Goal: Transaction & Acquisition: Purchase product/service

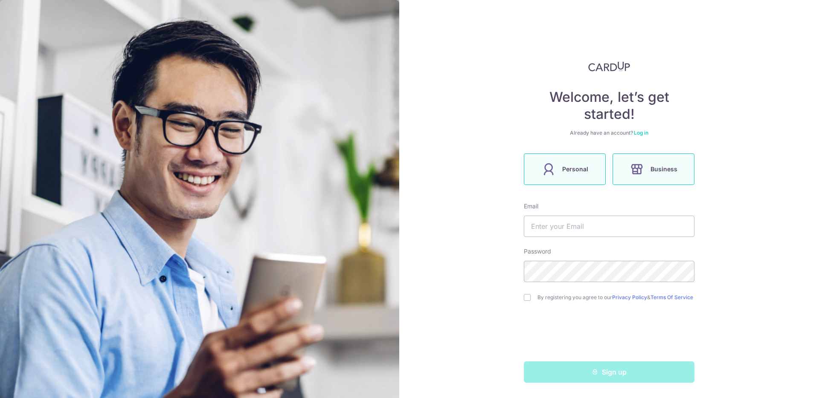
click at [579, 179] on label "Personal" at bounding box center [565, 170] width 82 height 32
click at [582, 226] on input "text" at bounding box center [609, 226] width 171 height 21
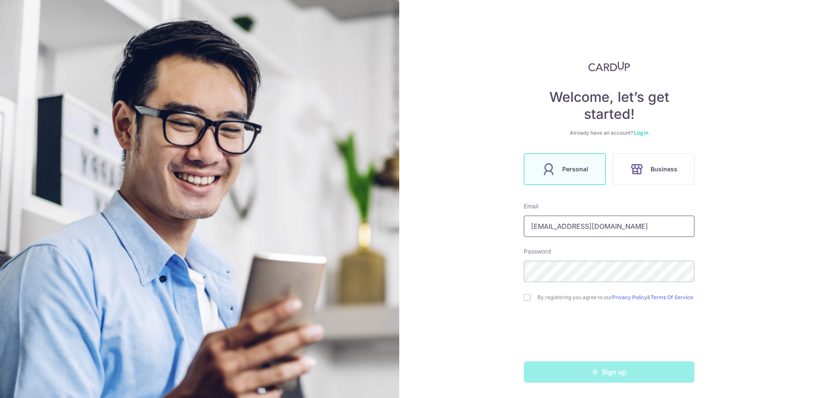
type input "[EMAIL_ADDRESS][DOMAIN_NAME]"
click at [524, 303] on div "By registering you agree to our Privacy Policy & Terms Of Service" at bounding box center [609, 298] width 171 height 10
click at [528, 303] on div "By registering you agree to our Privacy Policy & Terms Of Service" at bounding box center [609, 298] width 171 height 10
click at [527, 302] on div "By registering you agree to our Privacy Policy & Terms Of Service" at bounding box center [609, 298] width 171 height 10
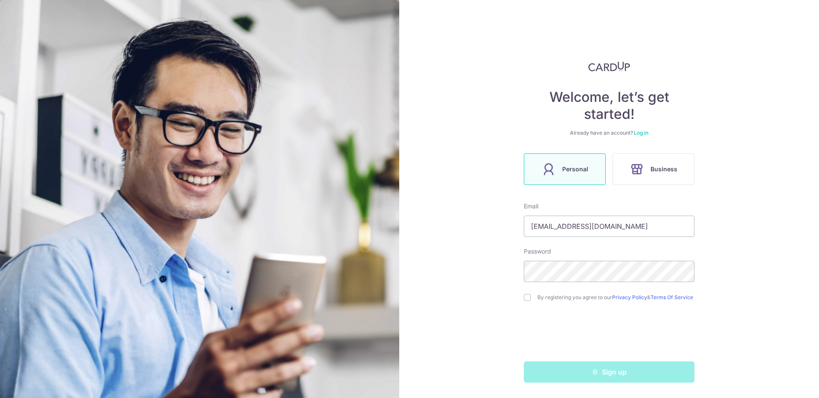
click at [530, 300] on div "By registering you agree to our Privacy Policy & Terms Of Service" at bounding box center [609, 298] width 171 height 10
click at [524, 299] on input "checkbox" at bounding box center [527, 297] width 7 height 7
checkbox input "true"
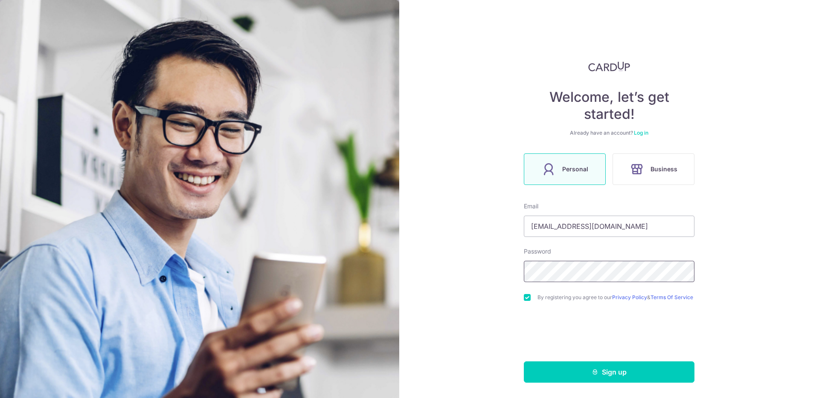
click at [653, 269] on body "Welcome, let’s get started! Already have an account? Log in Personal Business E…" at bounding box center [409, 199] width 819 height 398
click at [715, 274] on div "Welcome, let’s get started! Already have an account? Log in Personal Business E…" at bounding box center [609, 199] width 420 height 398
click at [620, 367] on button "Sign up" at bounding box center [609, 372] width 171 height 21
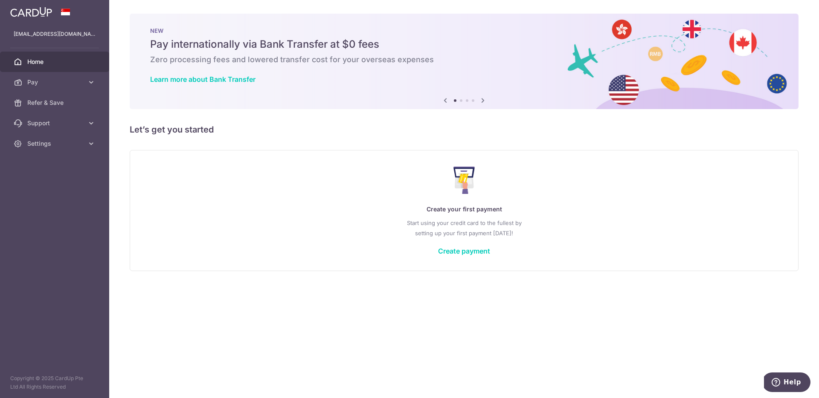
drag, startPoint x: 303, startPoint y: 136, endPoint x: 288, endPoint y: 139, distance: 15.1
click at [303, 136] on div "× Pause Schedule Pause all future payments in this series Pause just this one p…" at bounding box center [464, 199] width 710 height 398
drag, startPoint x: 434, startPoint y: 219, endPoint x: 529, endPoint y: 235, distance: 96.5
click at [529, 235] on p "Start using your credit card to the fullest by setting up your first payment to…" at bounding box center [464, 228] width 634 height 20
click at [510, 234] on p "Start using your credit card to the fullest by setting up your first payment to…" at bounding box center [464, 228] width 634 height 20
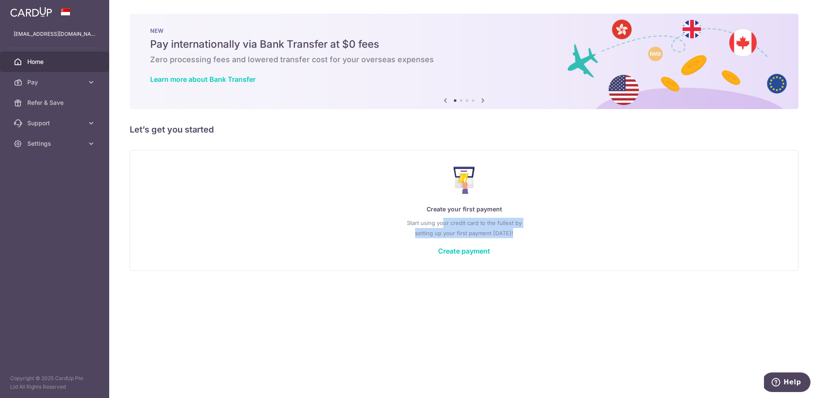
drag, startPoint x: 444, startPoint y: 226, endPoint x: 513, endPoint y: 235, distance: 70.1
click at [513, 235] on p "Start using your credit card to the fullest by setting up your first payment to…" at bounding box center [464, 228] width 634 height 20
drag, startPoint x: 513, startPoint y: 235, endPoint x: 334, endPoint y: 219, distance: 179.8
click at [513, 235] on p "Start using your credit card to the fullest by setting up your first payment to…" at bounding box center [464, 228] width 634 height 20
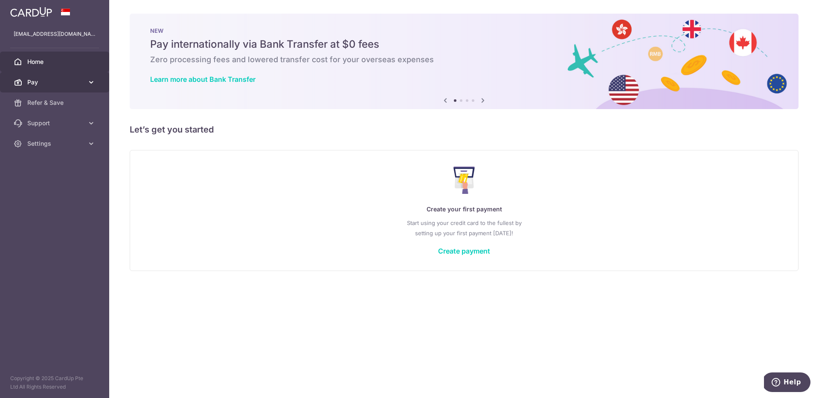
click at [75, 82] on span "Pay" at bounding box center [55, 82] width 56 height 9
click at [70, 83] on span "Pay" at bounding box center [55, 82] width 56 height 9
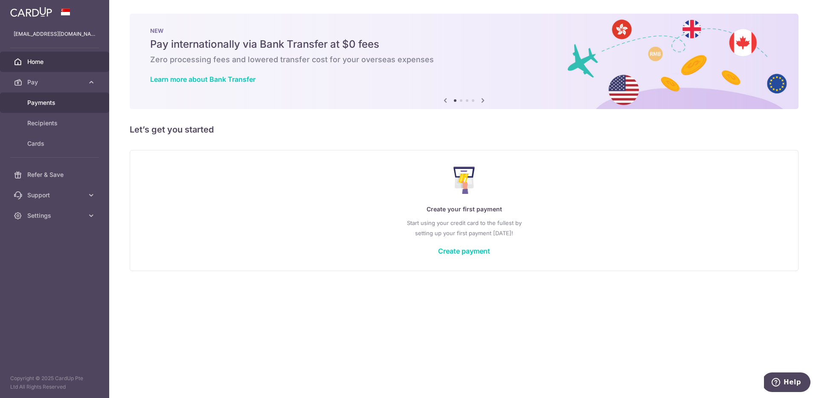
click at [67, 101] on span "Payments" at bounding box center [55, 102] width 56 height 9
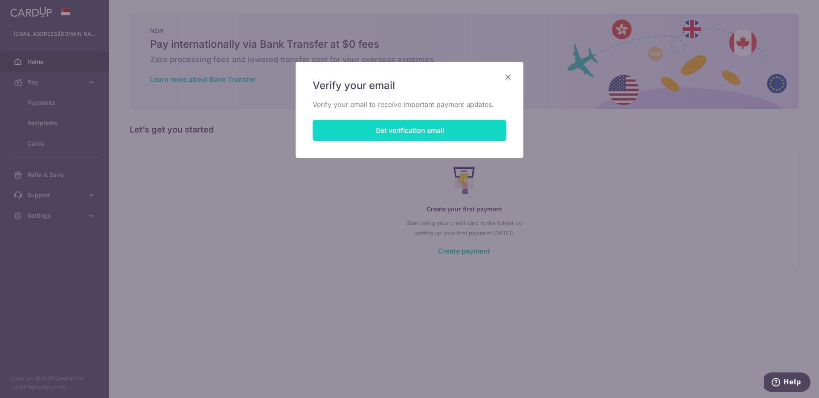
click at [447, 128] on button "Get verification email" at bounding box center [410, 130] width 194 height 21
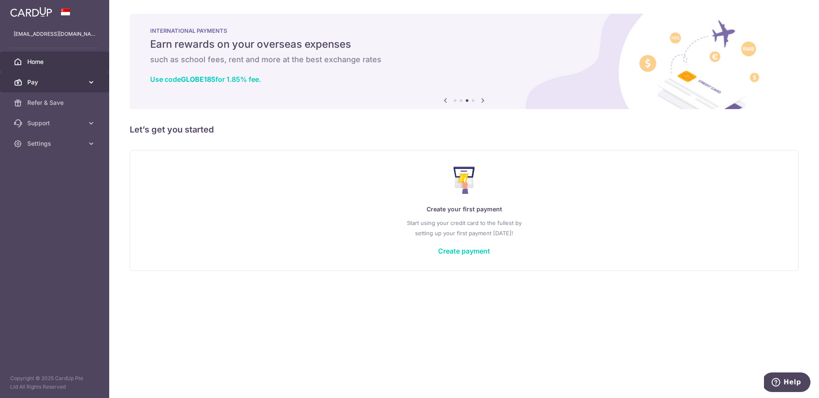
click at [57, 83] on span "Pay" at bounding box center [55, 82] width 56 height 9
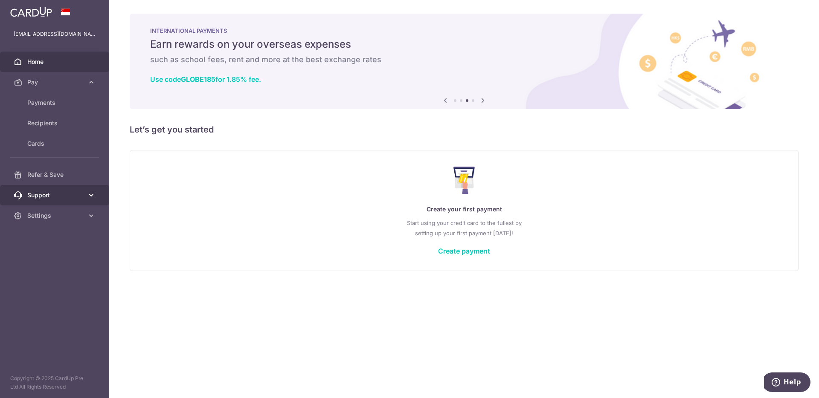
click at [61, 195] on span "Support" at bounding box center [55, 195] width 56 height 9
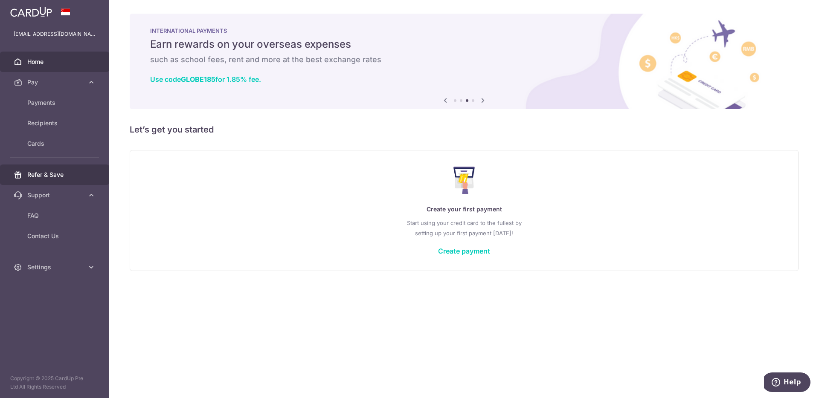
click at [59, 176] on span "Refer & Save" at bounding box center [55, 175] width 56 height 9
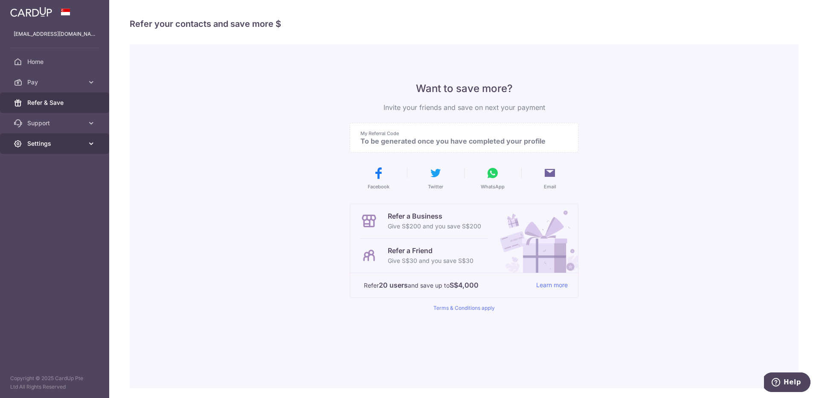
click at [85, 149] on link "Settings" at bounding box center [54, 143] width 109 height 20
click at [84, 140] on link "Settings" at bounding box center [54, 143] width 109 height 20
click at [85, 126] on link "Support" at bounding box center [54, 123] width 109 height 20
click at [54, 156] on link "Contact Us" at bounding box center [54, 164] width 109 height 20
click at [462, 146] on div "My Referral Code To be generated once you have completed your profile" at bounding box center [464, 138] width 229 height 30
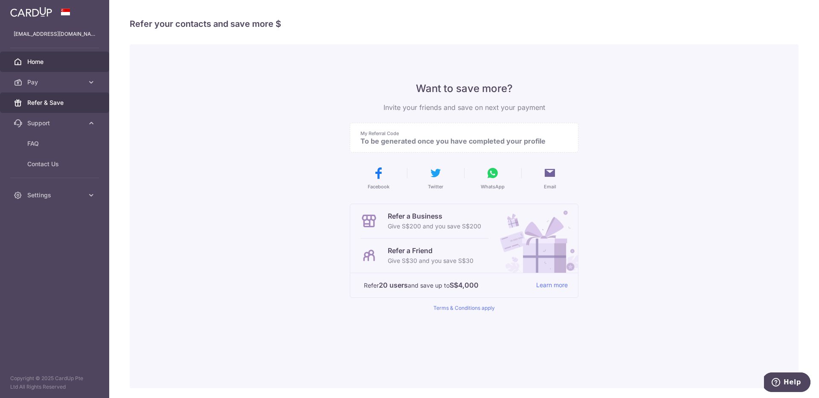
click at [63, 61] on span "Home" at bounding box center [55, 62] width 56 height 9
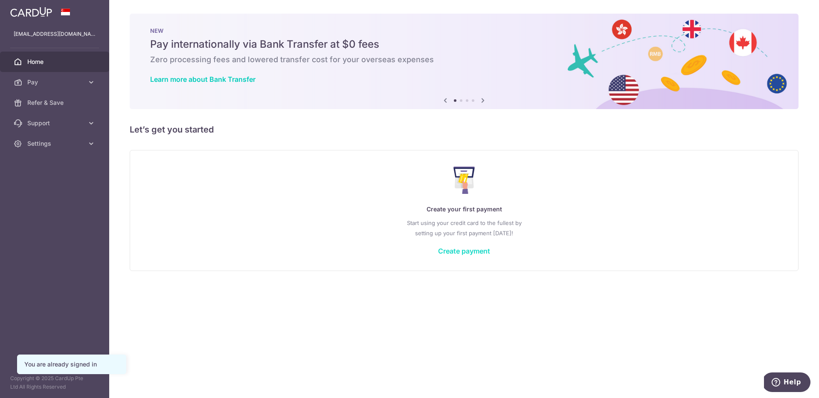
click at [472, 253] on link "Create payment" at bounding box center [464, 251] width 52 height 9
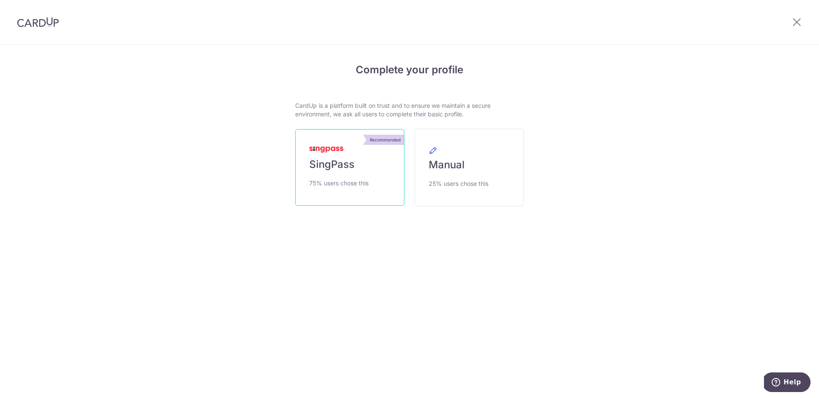
click at [369, 177] on link "Recommended SingPass 75% users chose this" at bounding box center [349, 167] width 109 height 77
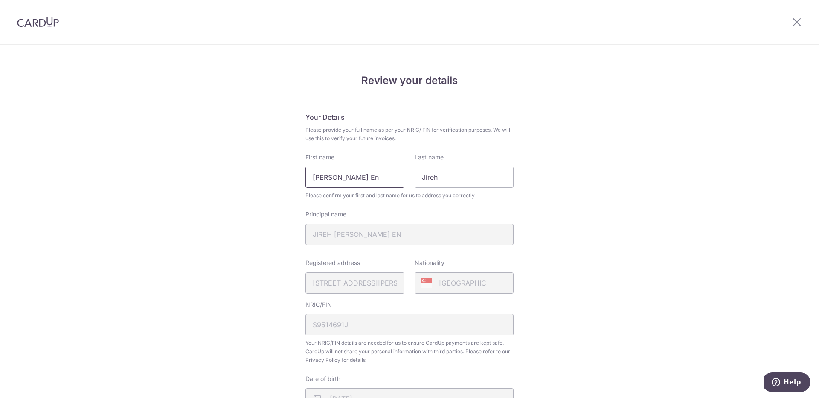
click at [374, 185] on input "Chew Wei En" at bounding box center [354, 177] width 99 height 21
type input "Jireh"
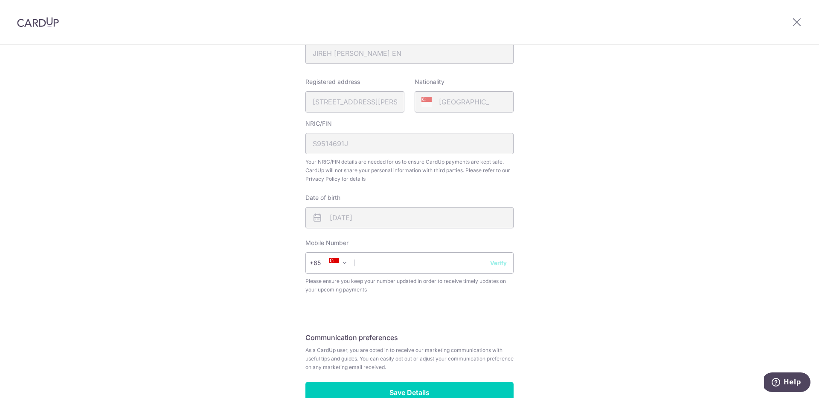
scroll to position [233, 0]
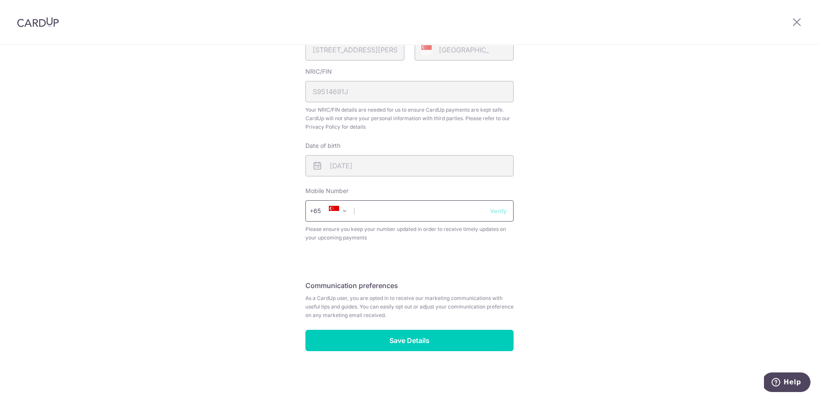
type input "Chew"
click at [375, 210] on input "text" at bounding box center [409, 210] width 208 height 21
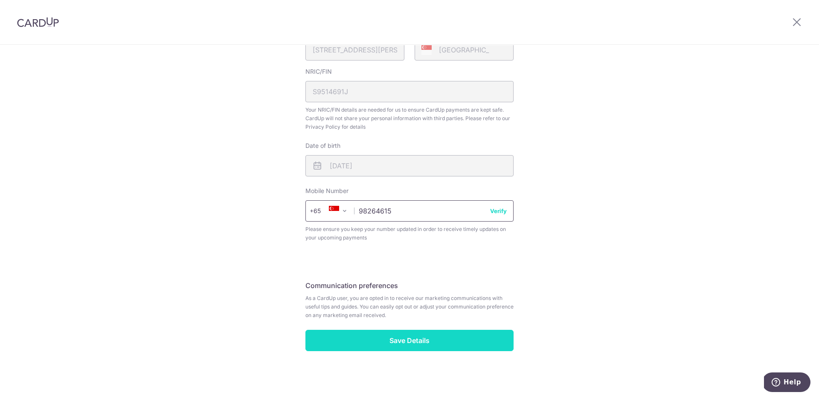
type input "98264615"
click at [438, 332] on input "Save Details" at bounding box center [409, 340] width 208 height 21
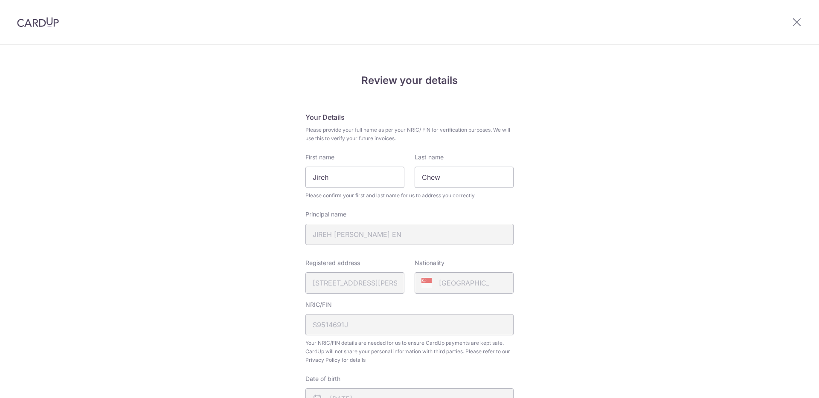
scroll to position [245, 0]
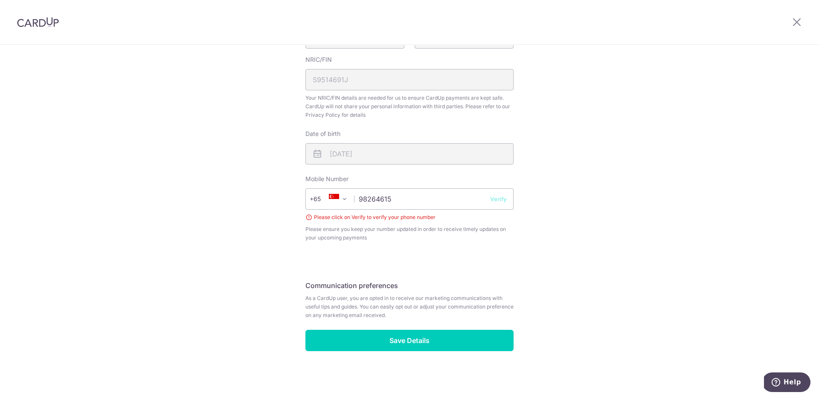
click at [495, 195] on button "Verify" at bounding box center [498, 199] width 17 height 9
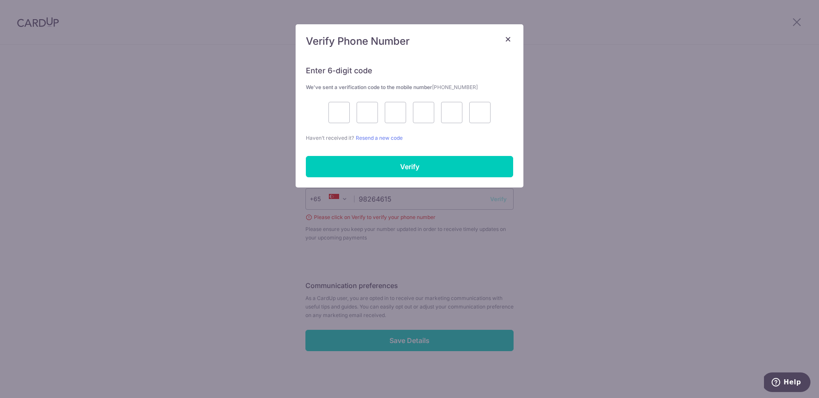
drag, startPoint x: 333, startPoint y: 97, endPoint x: 337, endPoint y: 98, distance: 5.0
click at [333, 96] on div "Enter 6-digit code We’ve sent a verification code to the mobile number [PHONE_N…" at bounding box center [409, 98] width 207 height 87
click at [339, 104] on input "text" at bounding box center [338, 112] width 21 height 21
type input "1"
type input "4"
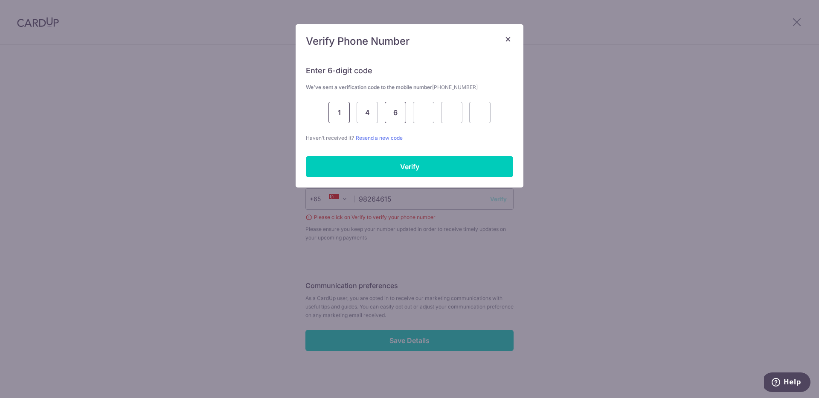
type input "6"
type input "9"
type input "1"
type input "3"
type input "4"
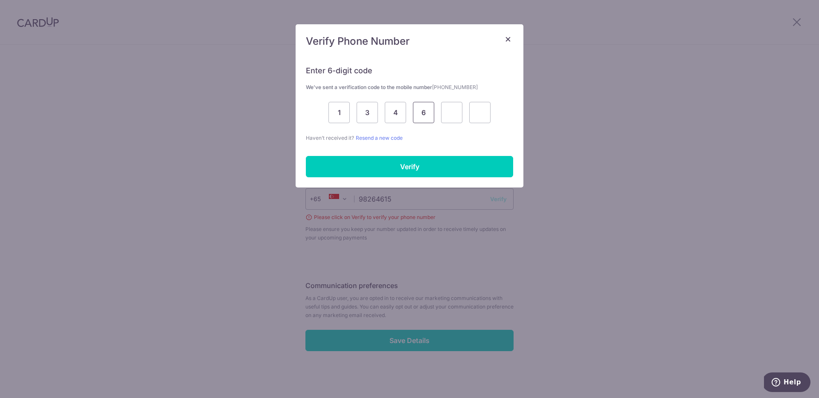
type input "6"
type input "1"
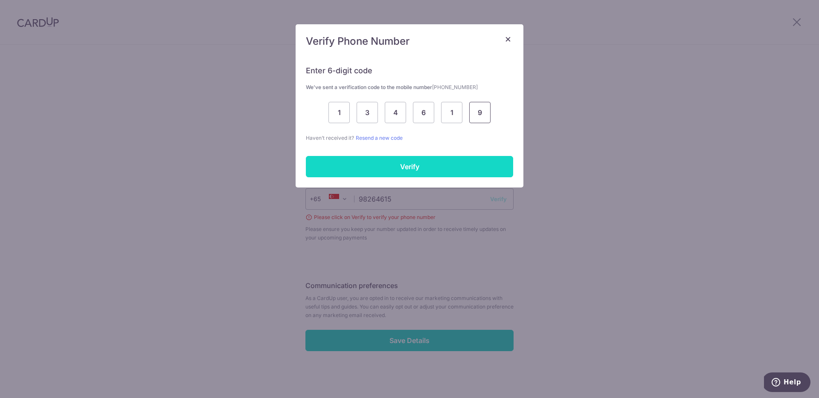
type input "9"
click at [360, 162] on input "Verify" at bounding box center [409, 166] width 207 height 21
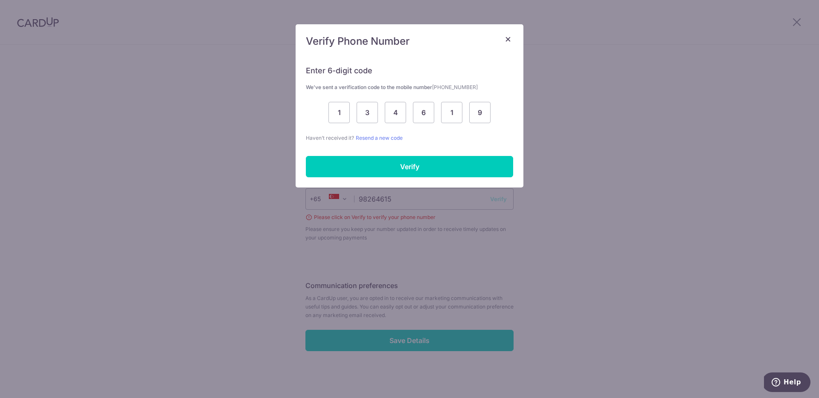
scroll to position [233, 0]
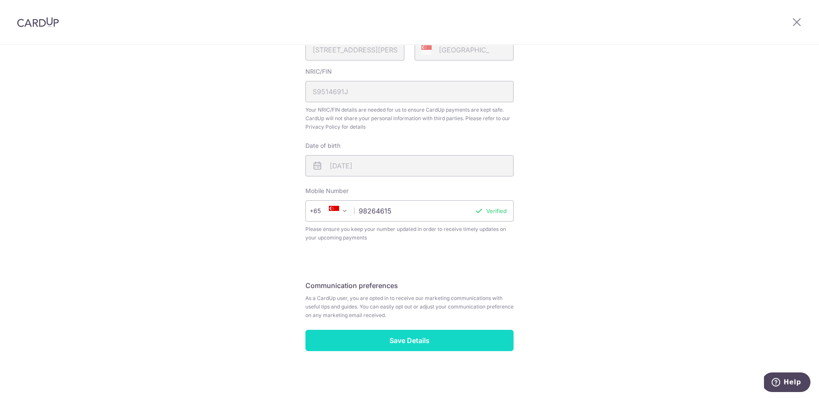
click at [442, 345] on input "Save Details" at bounding box center [409, 340] width 208 height 21
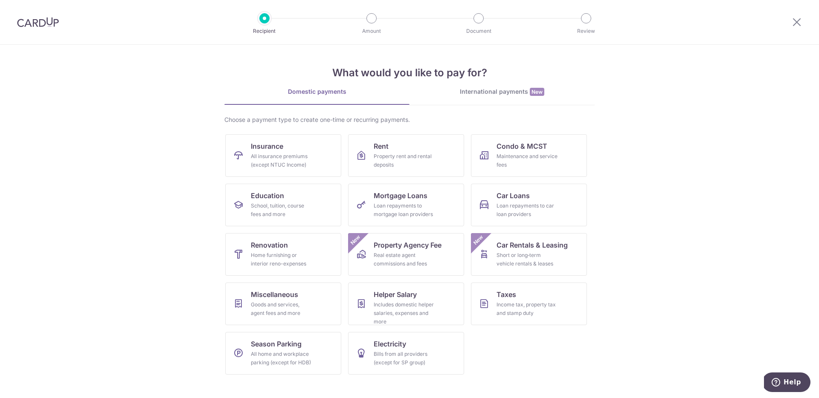
click at [640, 179] on section "What would you like to pay for? Domestic payments International payments New Ch…" at bounding box center [409, 221] width 819 height 353
click at [331, 257] on link "Renovation Home furnishing or interior reno-expenses" at bounding box center [283, 254] width 116 height 43
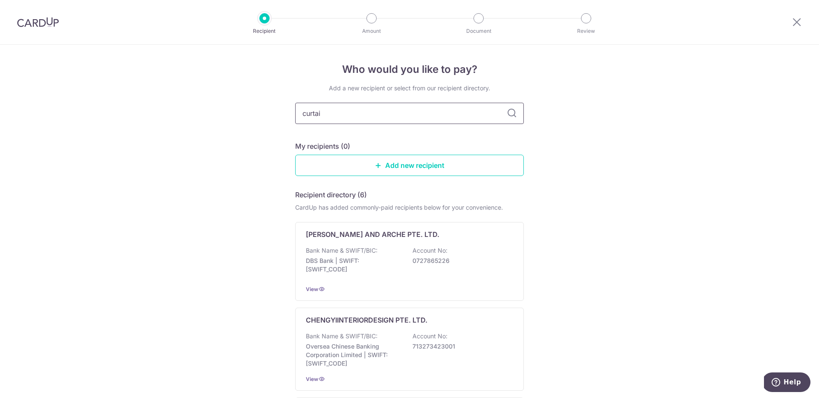
type input "curtain"
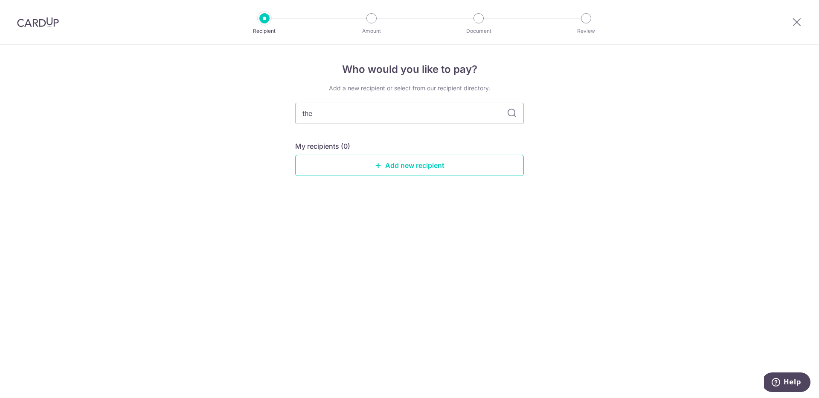
type input "the"
type input "the curtain boutique"
click at [495, 124] on input "the curtain boutique" at bounding box center [409, 113] width 229 height 21
click at [433, 162] on link "Add new recipient" at bounding box center [409, 165] width 229 height 21
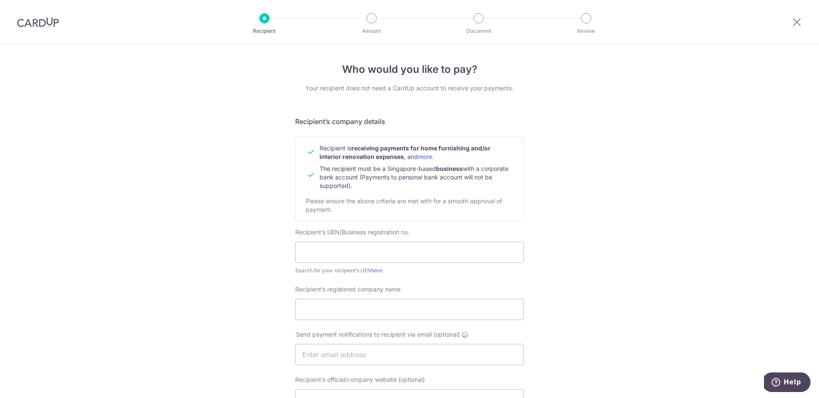
click at [550, 130] on div "Who would you like to pay? Your recipient does not need a CardUp account to rec…" at bounding box center [409, 365] width 819 height 641
click at [548, 133] on div "Who would you like to pay? Your recipient does not need a CardUp account to rec…" at bounding box center [409, 365] width 819 height 641
drag, startPoint x: 428, startPoint y: 91, endPoint x: 547, endPoint y: 86, distance: 119.5
click at [547, 86] on div "Who would you like to pay? Your recipient does not need a CardUp account to rec…" at bounding box center [409, 365] width 819 height 641
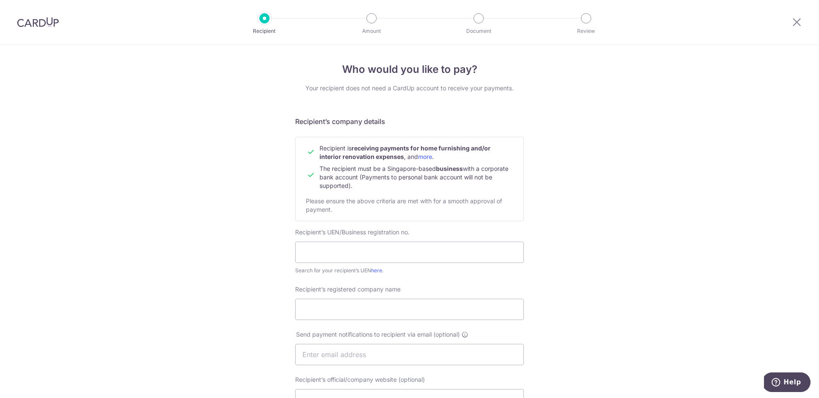
click at [635, 204] on div "Who would you like to pay? Your recipient does not need a CardUp account to rec…" at bounding box center [409, 365] width 819 height 641
